Goal: Information Seeking & Learning: Learn about a topic

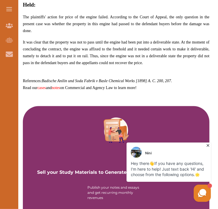
scroll to position [479, 0]
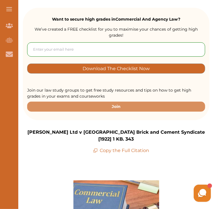
scroll to position [77, 0]
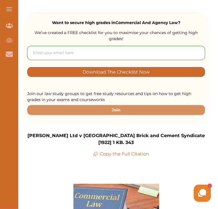
click at [122, 151] on p "Copy the Full Citation" at bounding box center [121, 154] width 56 height 7
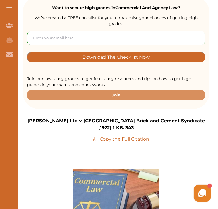
scroll to position [92, 0]
click at [100, 136] on p "Copy the Full Citation" at bounding box center [121, 139] width 56 height 7
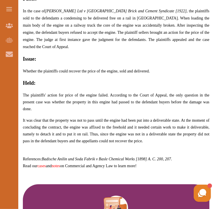
scroll to position [394, 0]
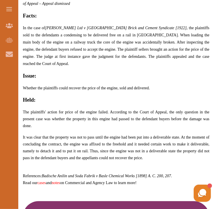
scroll to position [377, 0]
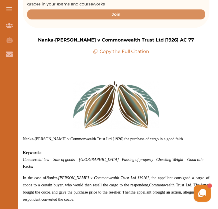
scroll to position [179, 0]
